Goal: Information Seeking & Learning: Learn about a topic

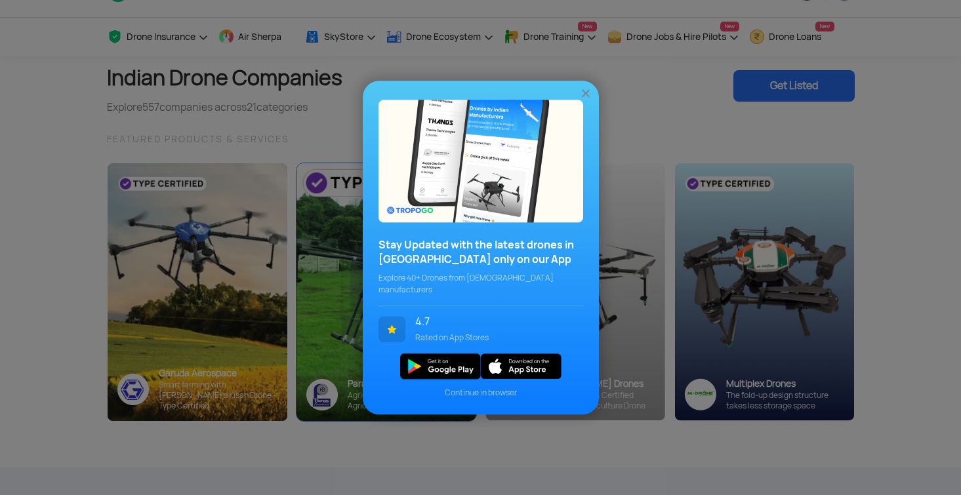
scroll to position [36, 0]
click at [583, 100] on img at bounding box center [585, 93] width 13 height 13
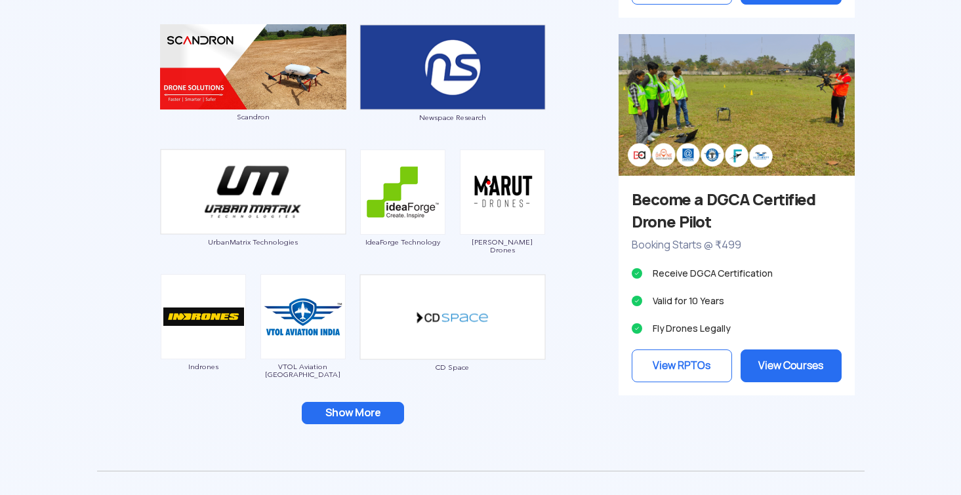
scroll to position [1181, 0]
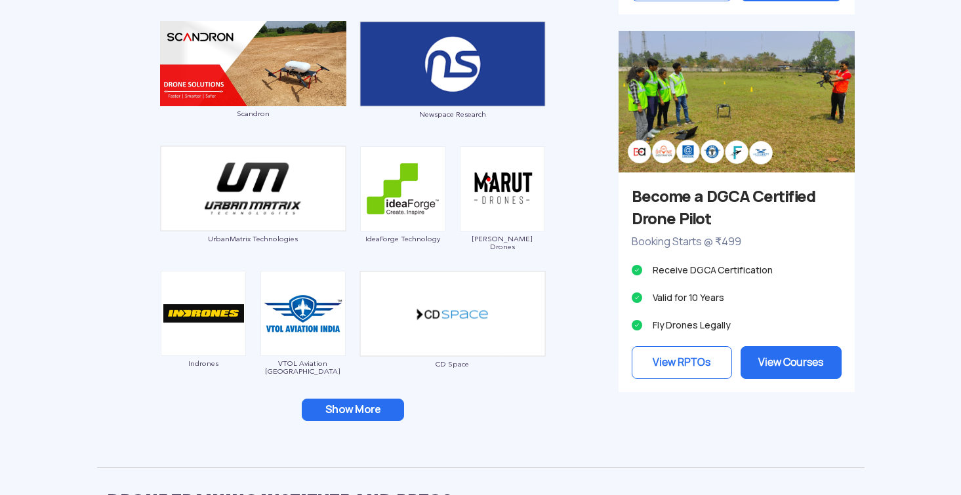
click at [363, 407] on button "Show More" at bounding box center [353, 410] width 102 height 22
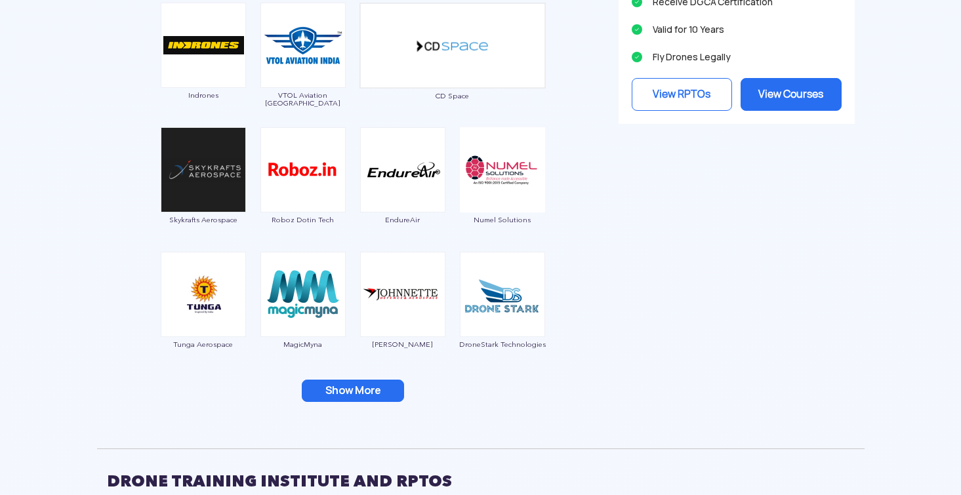
scroll to position [1451, 0]
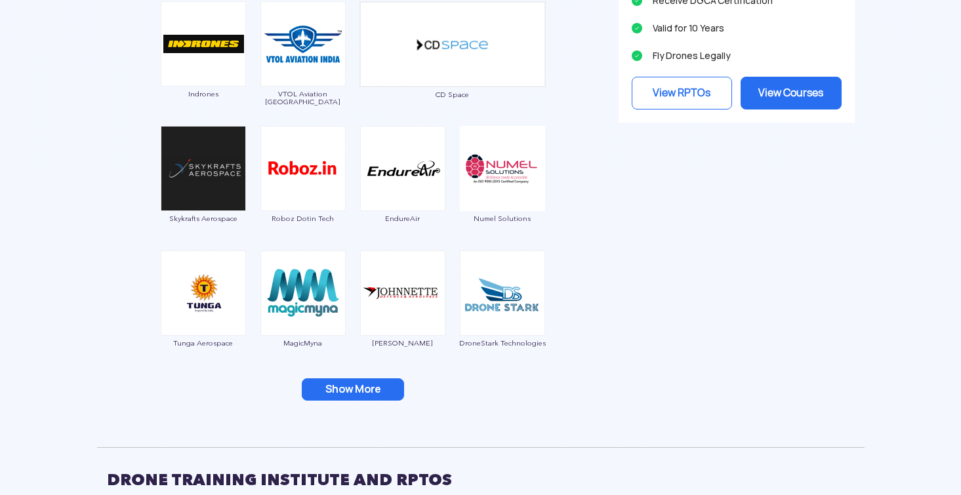
click at [357, 392] on button "Show More" at bounding box center [353, 389] width 102 height 22
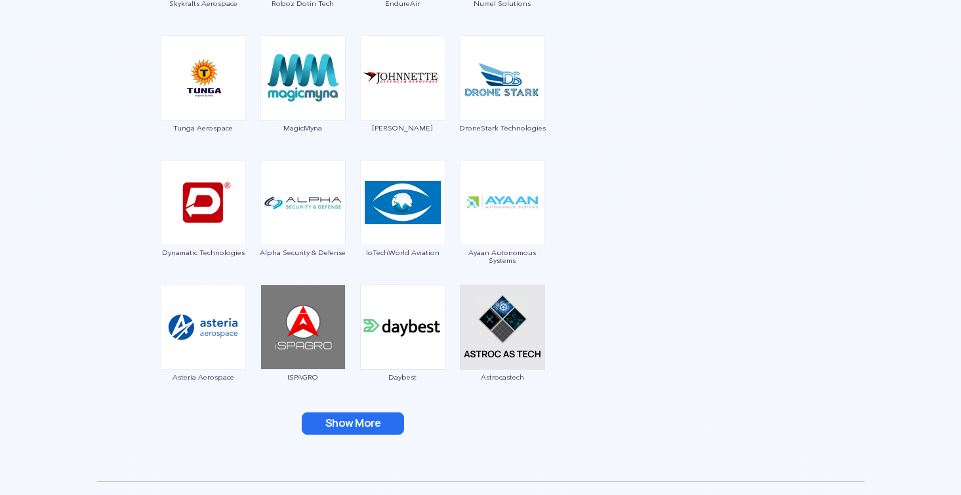
scroll to position [1666, 0]
click at [357, 434] on button "Show More" at bounding box center [353, 423] width 102 height 22
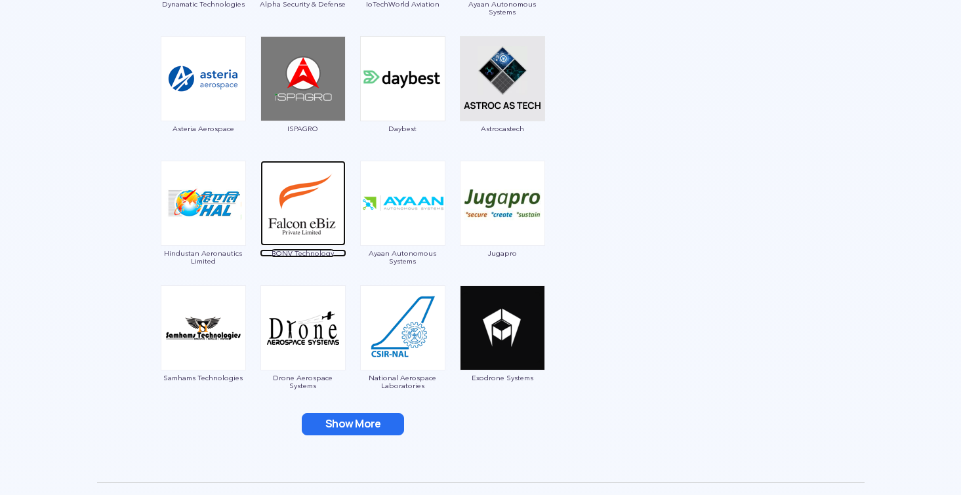
scroll to position [1915, 0]
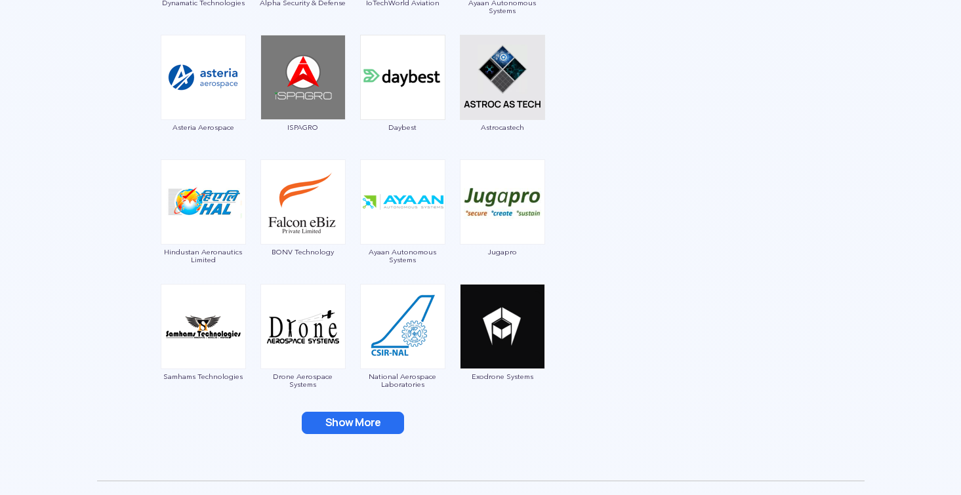
click at [348, 419] on button "Show More" at bounding box center [353, 423] width 102 height 22
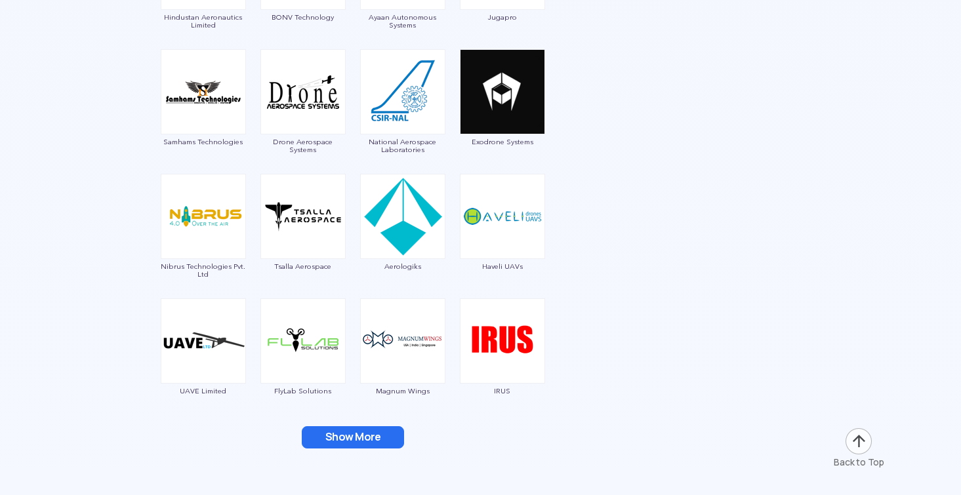
scroll to position [2153, 0]
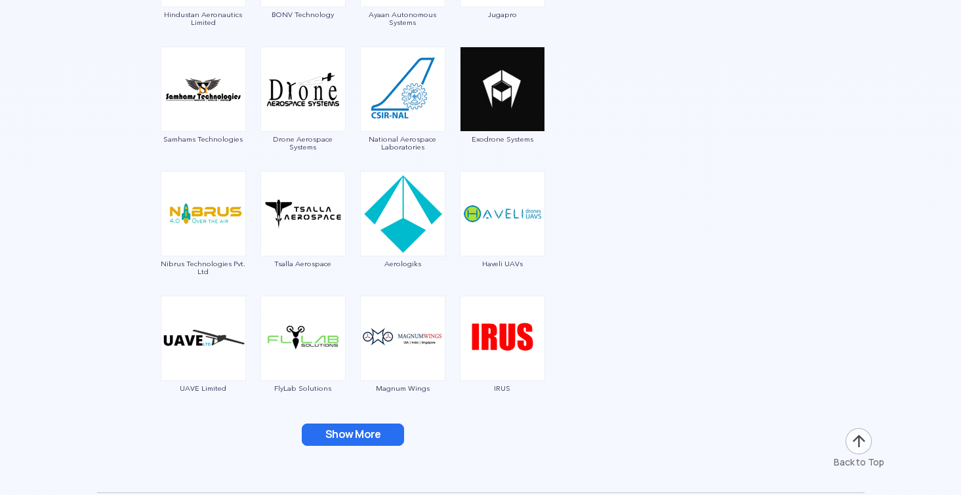
click at [348, 432] on button "Show More" at bounding box center [353, 435] width 102 height 22
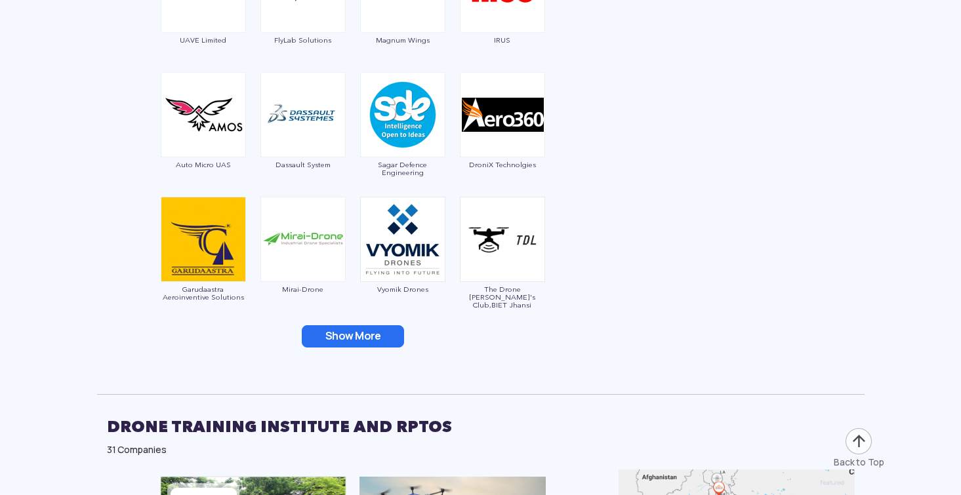
scroll to position [2525, 0]
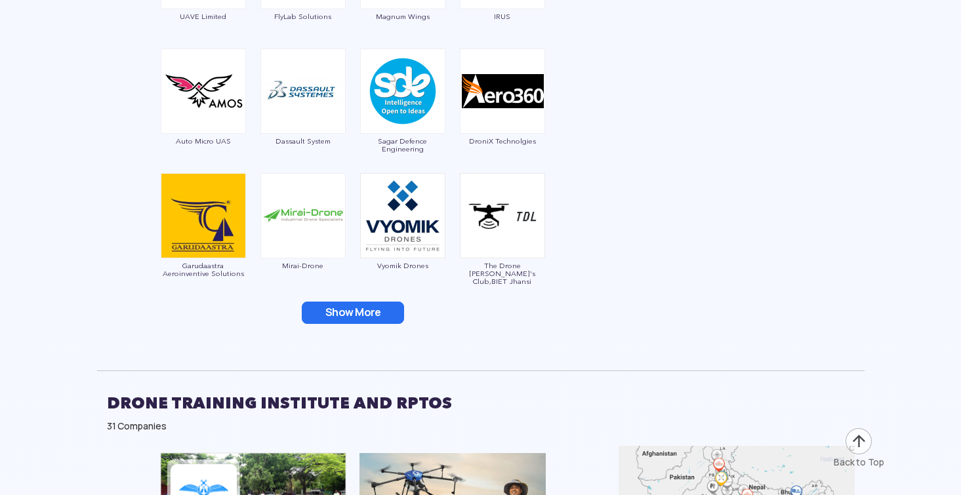
click at [361, 319] on button "Show More" at bounding box center [353, 313] width 102 height 22
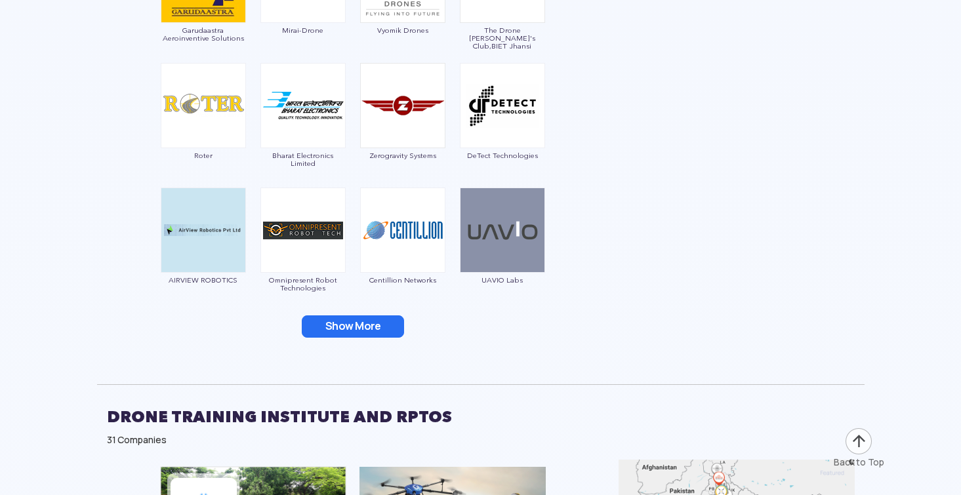
scroll to position [2781, 0]
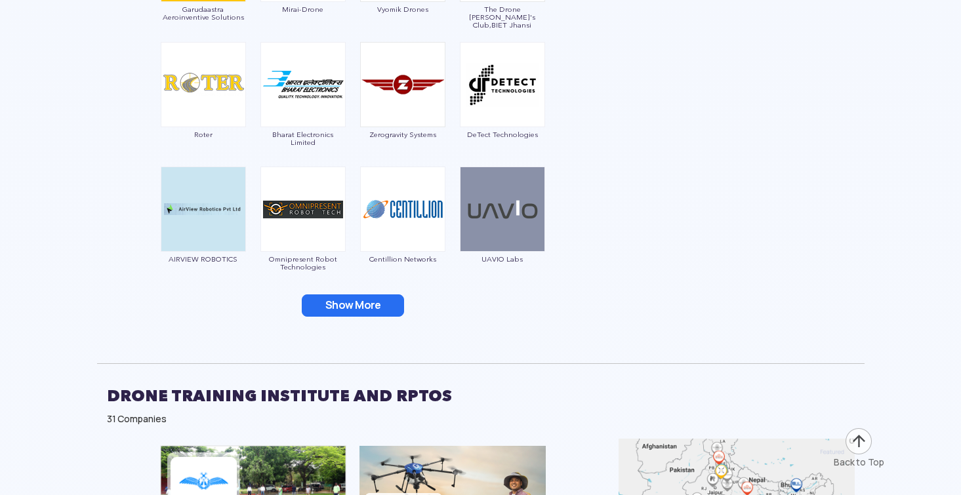
click at [356, 309] on button "Show More" at bounding box center [353, 305] width 102 height 22
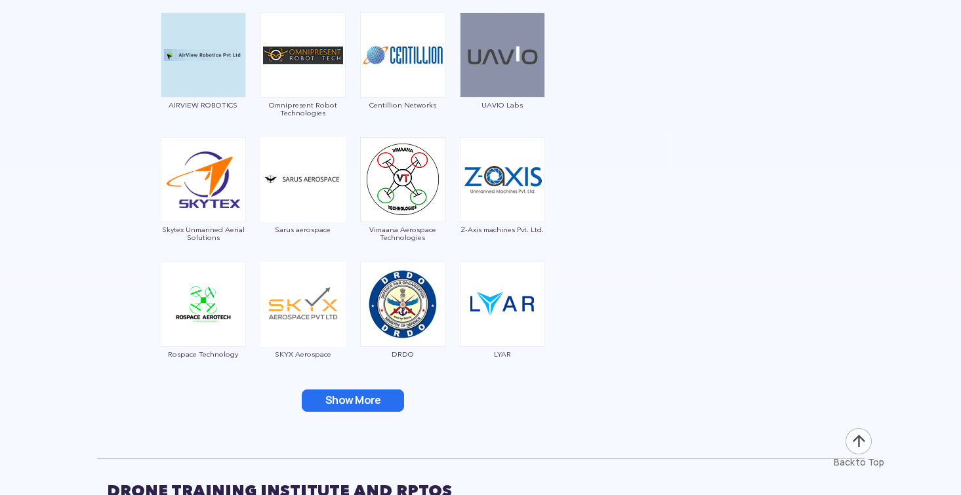
scroll to position [2944, 0]
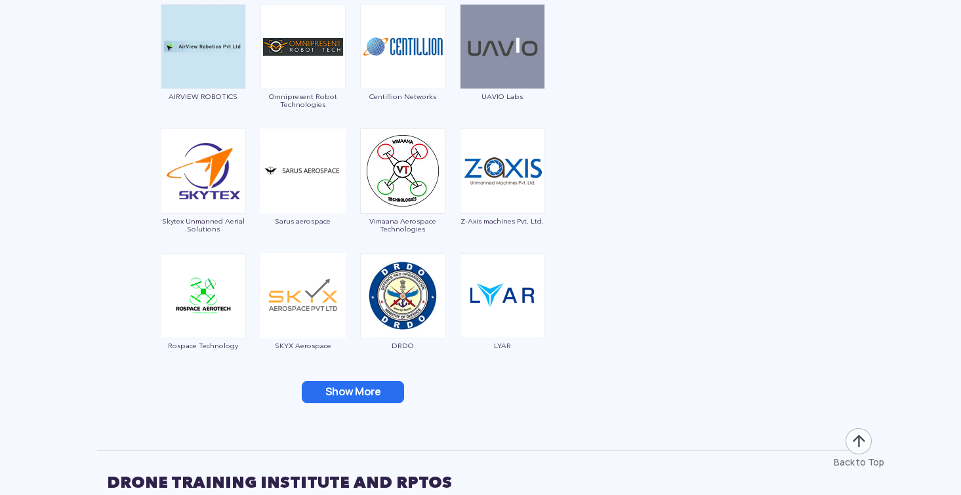
click at [346, 388] on button "Show More" at bounding box center [353, 392] width 102 height 22
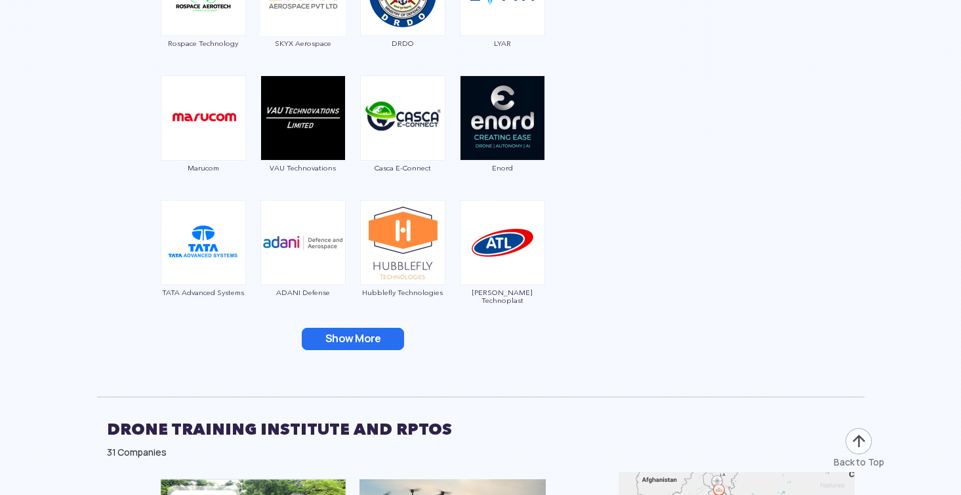
scroll to position [3247, 0]
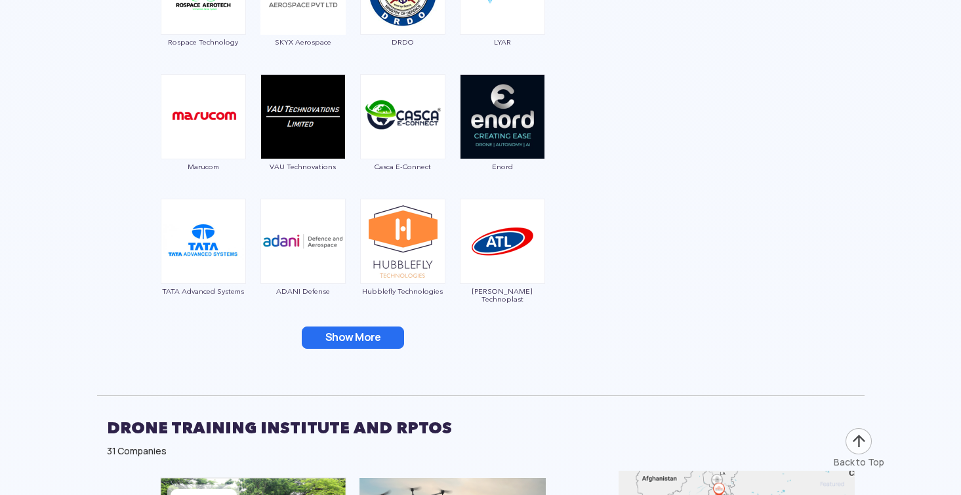
click at [365, 338] on button "Show More" at bounding box center [353, 338] width 102 height 22
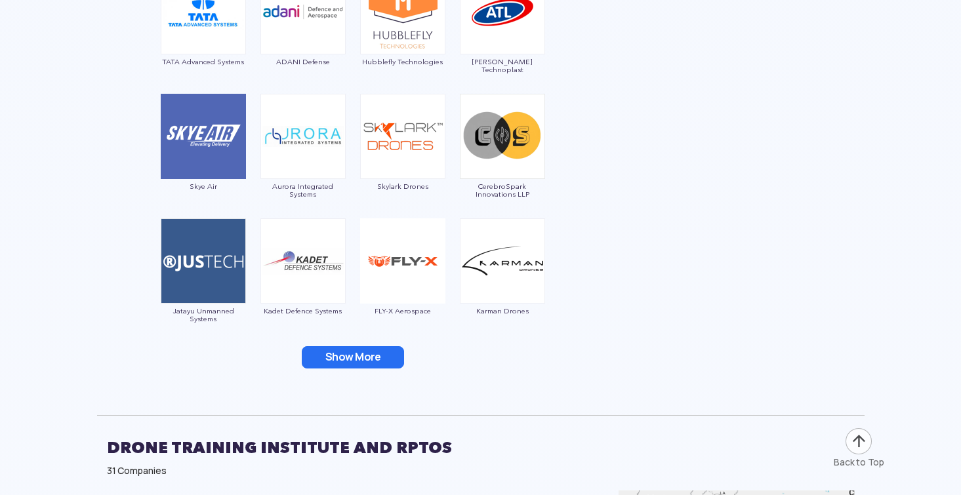
scroll to position [3482, 0]
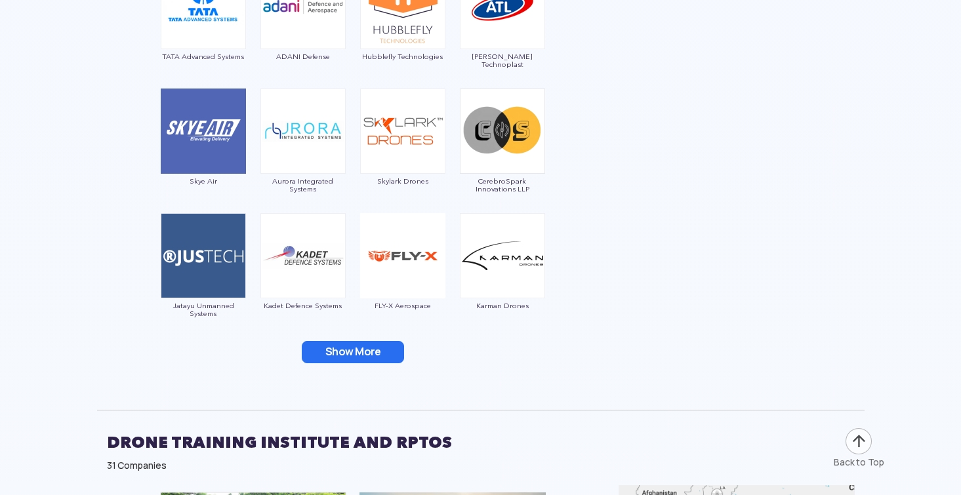
click at [354, 355] on button "Show More" at bounding box center [353, 352] width 102 height 22
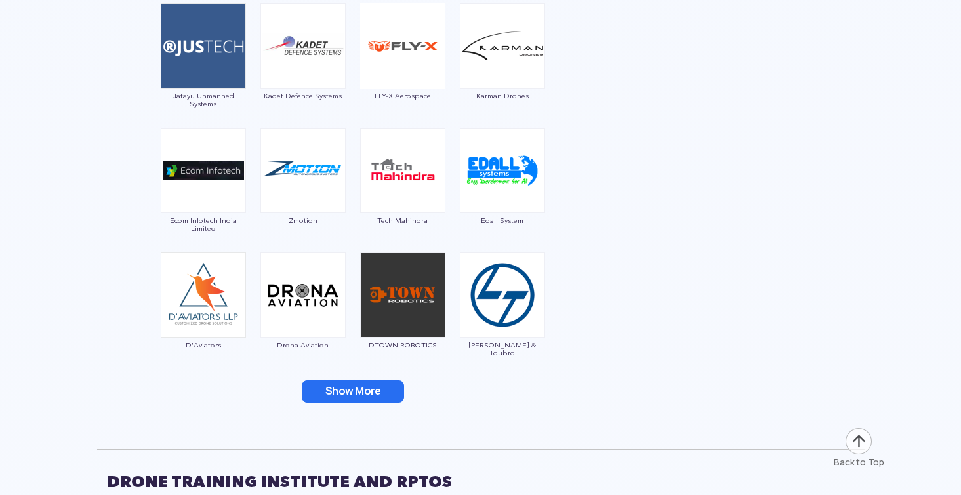
scroll to position [3702, 0]
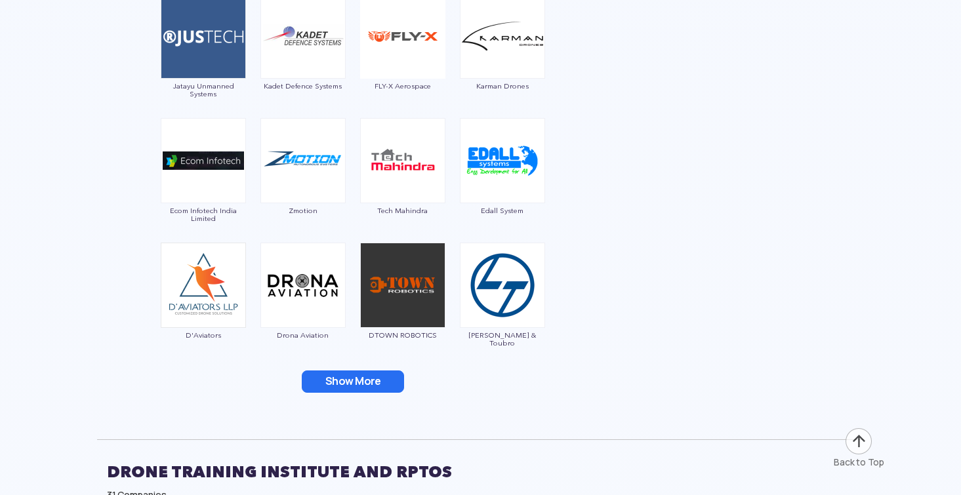
click at [356, 382] on button "Show More" at bounding box center [353, 382] width 102 height 22
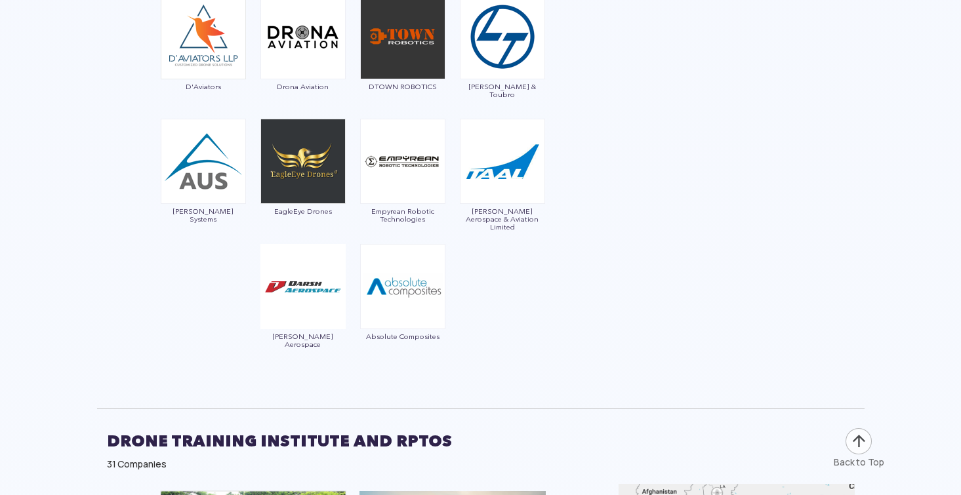
scroll to position [3953, 0]
